Goal: Information Seeking & Learning: Find specific fact

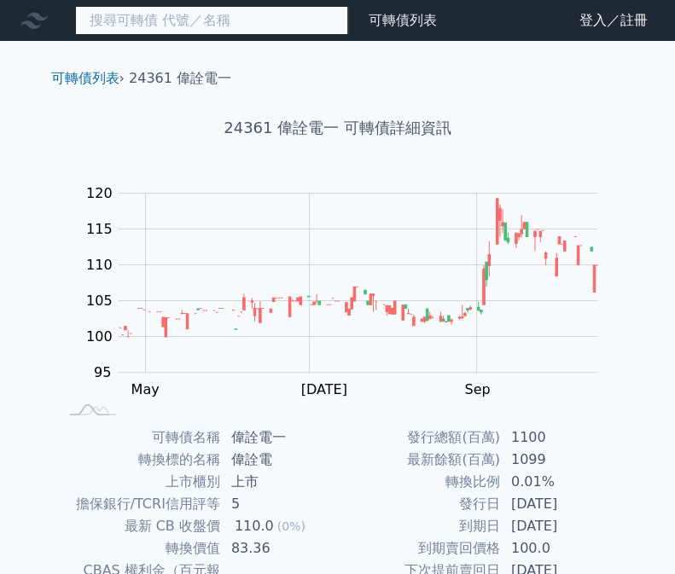
click at [167, 19] on input at bounding box center [211, 20] width 273 height 29
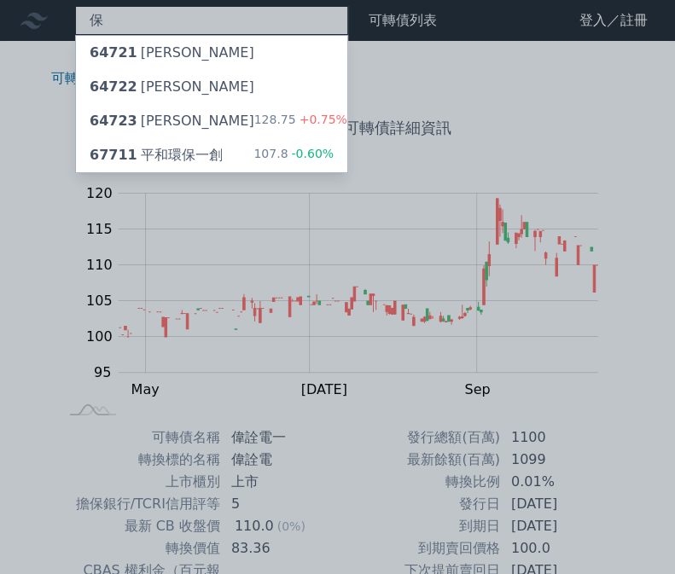
click at [167, 19] on input "保" at bounding box center [211, 20] width 273 height 29
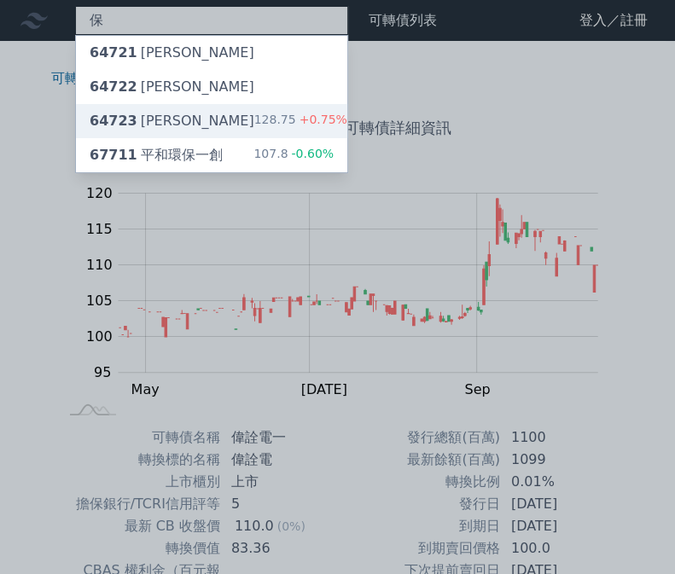
type input "保"
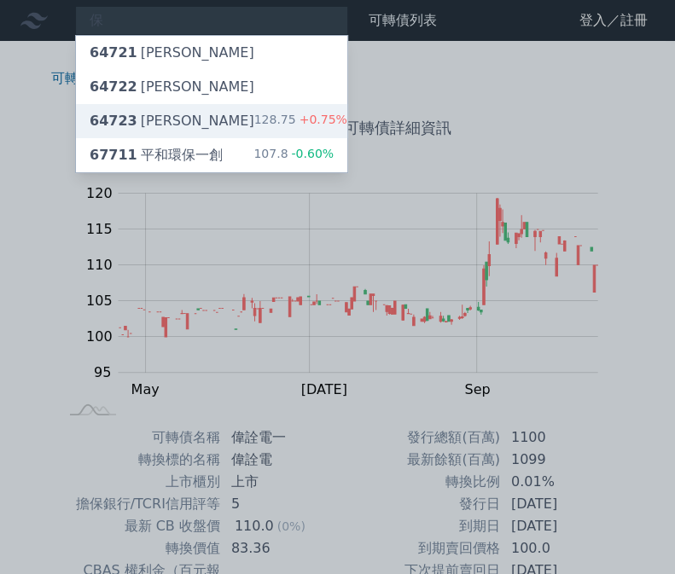
click at [153, 112] on div "64723 [PERSON_NAME]" at bounding box center [172, 121] width 165 height 20
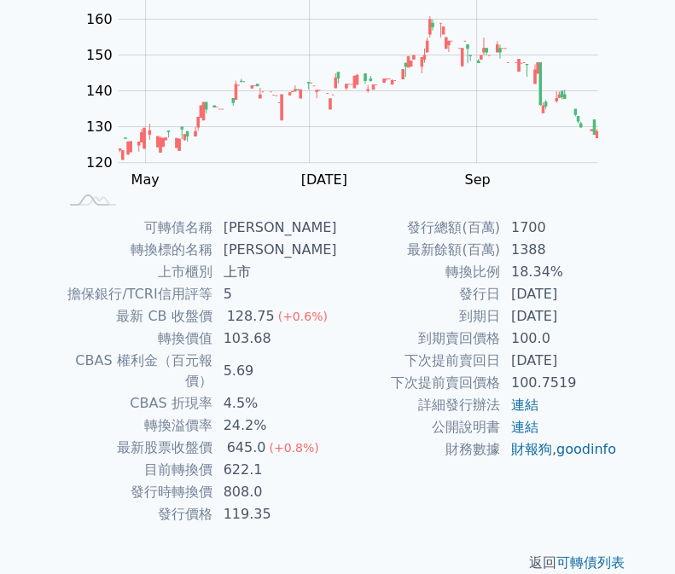
scroll to position [215, 0]
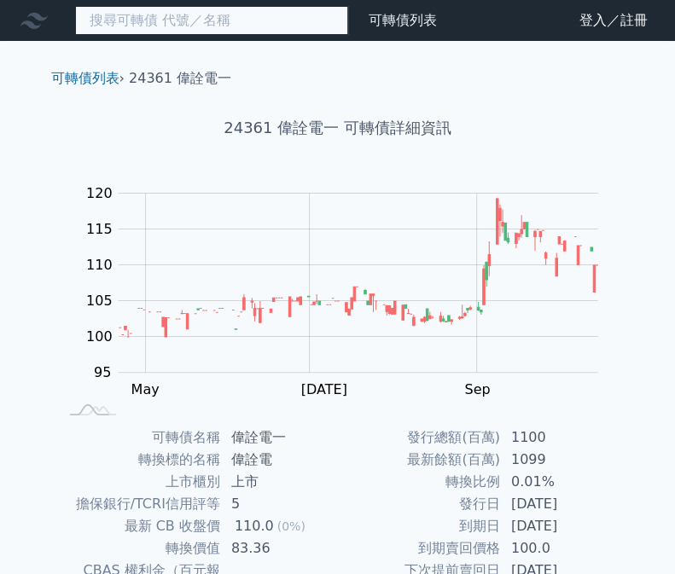
click at [190, 25] on input at bounding box center [211, 20] width 273 height 29
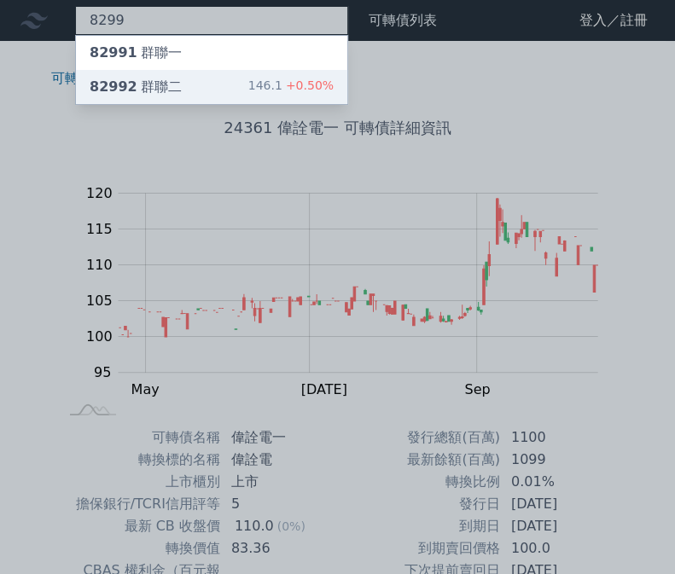
type input "8299"
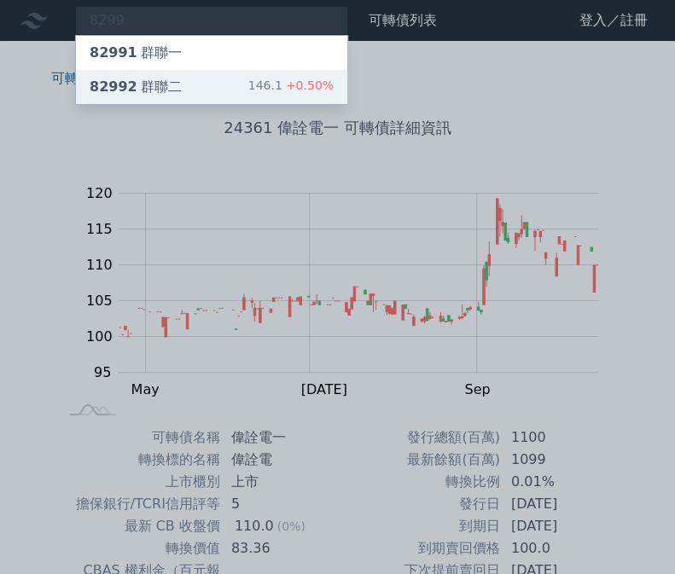
click at [143, 86] on div "82992 群聯二" at bounding box center [136, 87] width 92 height 20
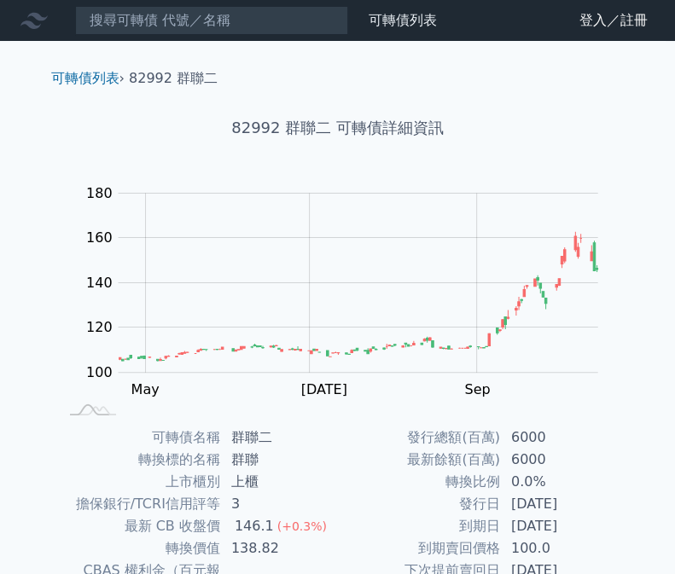
scroll to position [171, 0]
